Goal: Use online tool/utility: Use online tool/utility

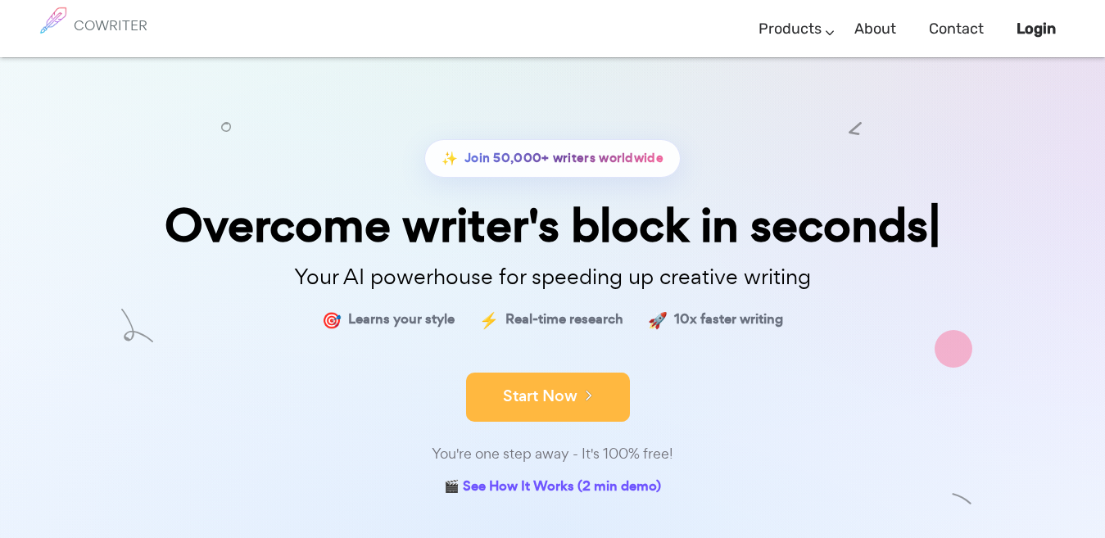
click at [541, 390] on button "Start Now" at bounding box center [548, 397] width 164 height 49
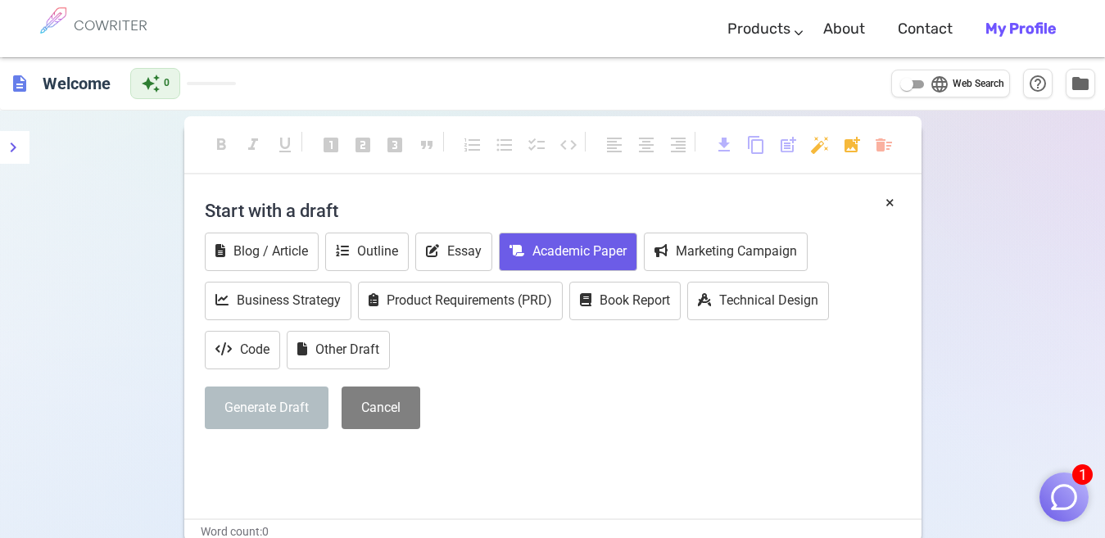
click at [565, 252] on button "Academic Paper" at bounding box center [568, 252] width 138 height 38
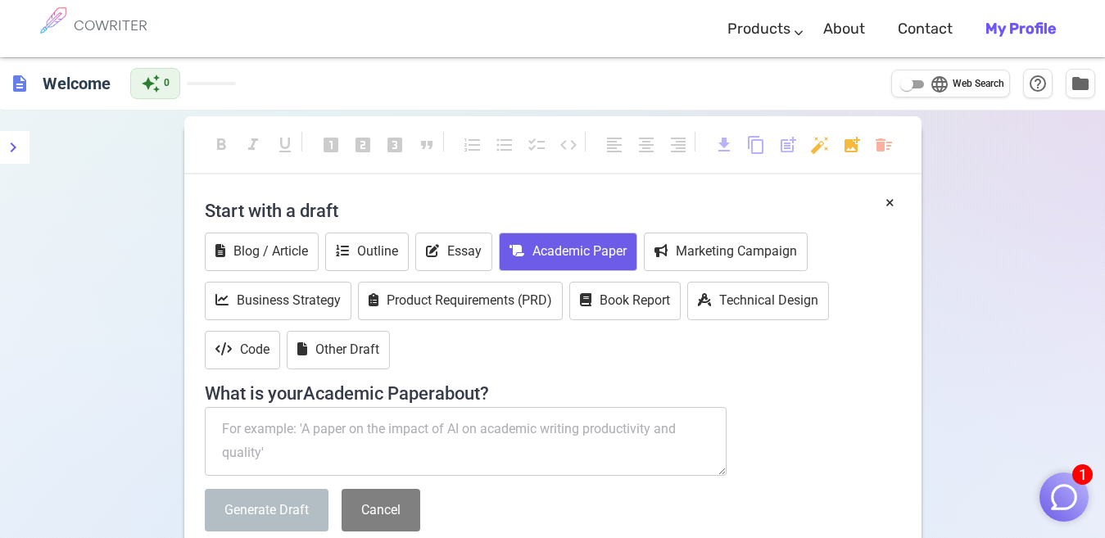
click at [359, 436] on textarea at bounding box center [466, 441] width 522 height 69
type textarea "h"
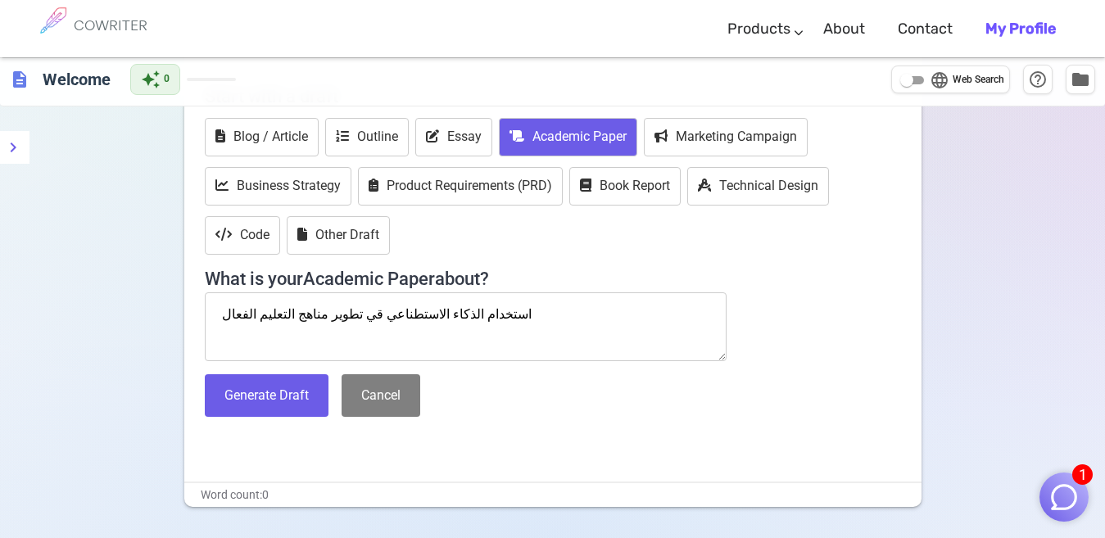
scroll to position [118, 0]
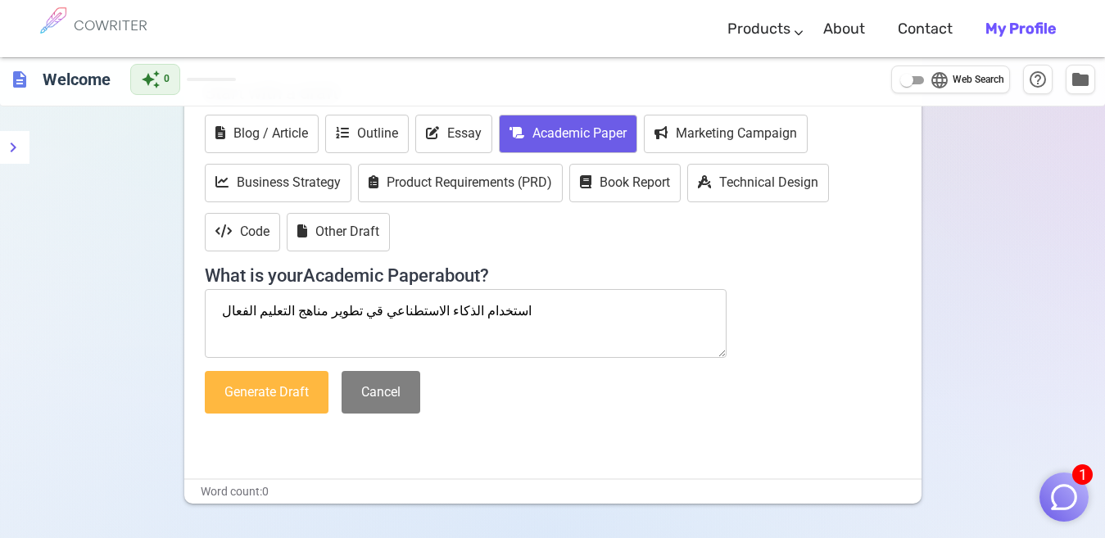
type textarea "استخدام الذكاء الاستطناعي قي تطوير مناهج التعليم الفعال"
click at [298, 398] on button "Generate Draft" at bounding box center [267, 392] width 124 height 43
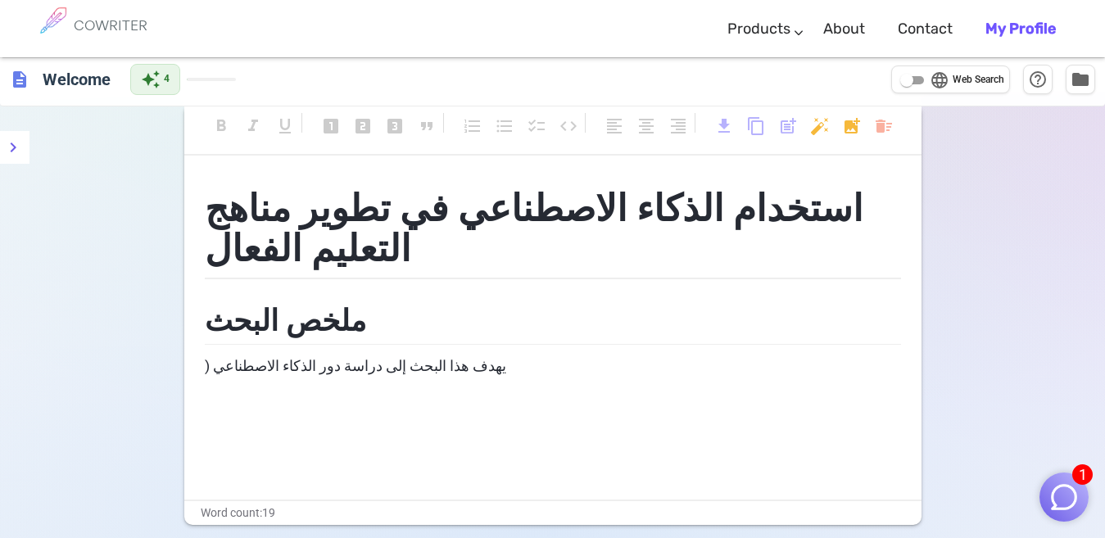
scroll to position [5, 0]
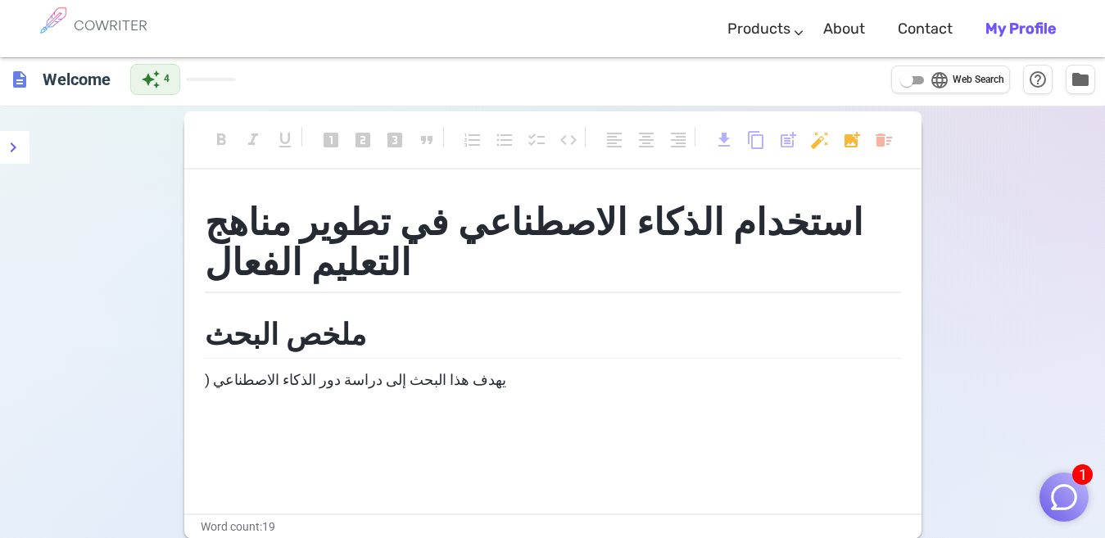
click at [323, 371] on span "يهدف هذا البحث إلى دراسة دور الذكاء الاصطناعي (" at bounding box center [355, 379] width 301 height 17
